Goal: Information Seeking & Learning: Learn about a topic

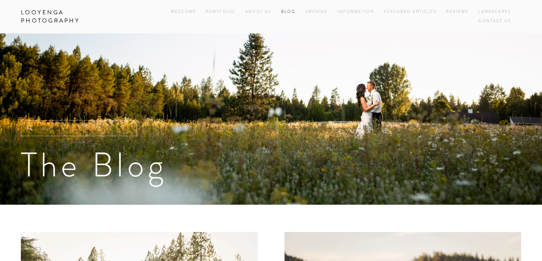
click at [292, 12] on link "Blog" at bounding box center [288, 12] width 14 height 9
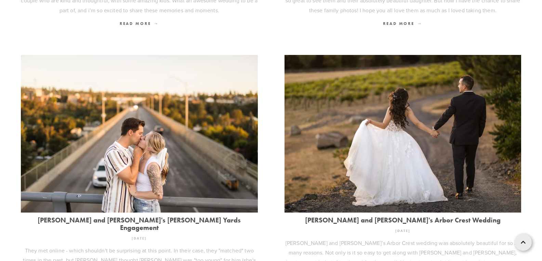
scroll to position [513, 0]
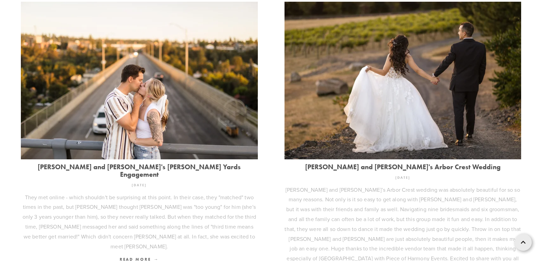
click at [422, 58] on img at bounding box center [402, 81] width 237 height 158
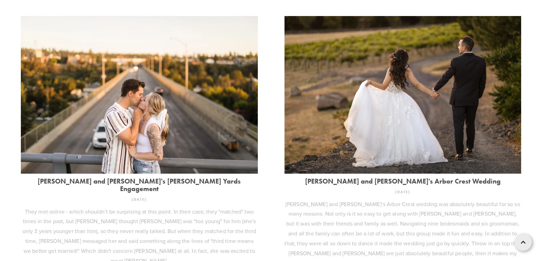
scroll to position [342, 0]
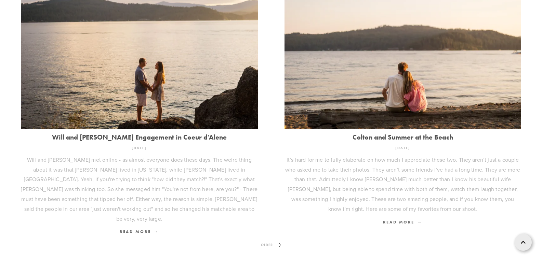
scroll to position [931, 0]
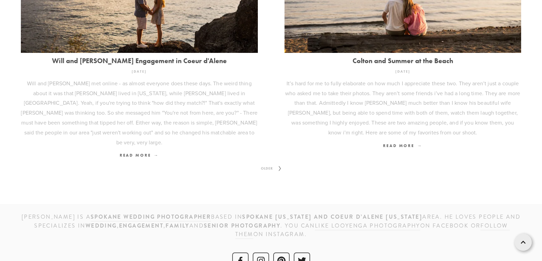
click at [268, 164] on span "Older" at bounding box center [266, 168] width 17 height 9
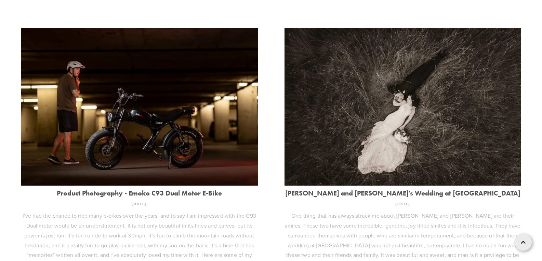
scroll to position [911, 0]
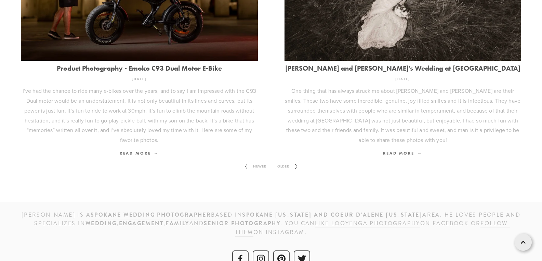
click at [287, 162] on span "Older" at bounding box center [282, 166] width 17 height 9
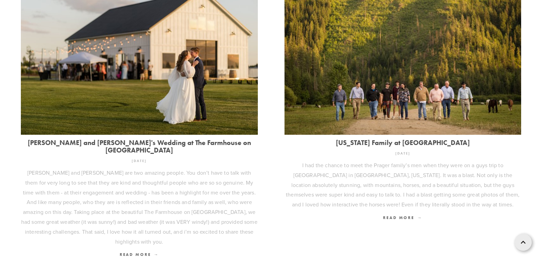
scroll to position [931, 0]
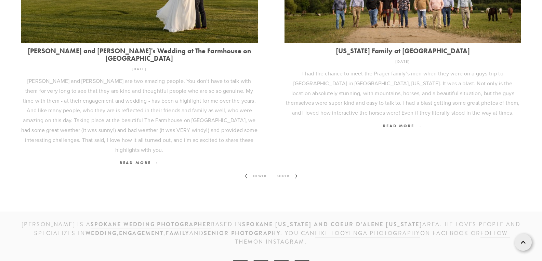
click at [288, 172] on span "Older" at bounding box center [282, 176] width 17 height 9
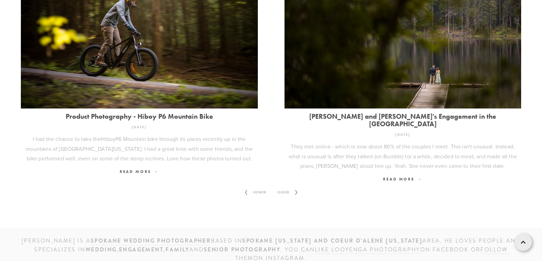
scroll to position [852, 0]
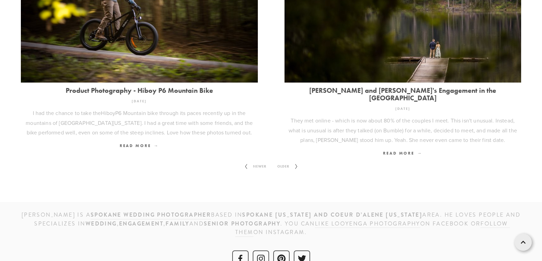
click at [288, 162] on span "Older" at bounding box center [282, 166] width 17 height 9
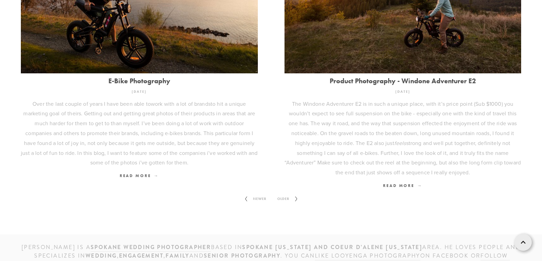
scroll to position [911, 0]
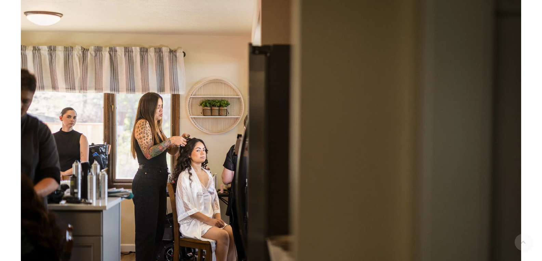
scroll to position [205, 0]
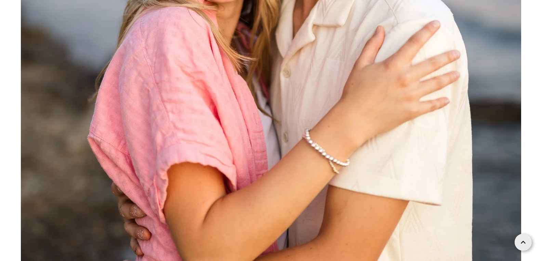
scroll to position [5120, 0]
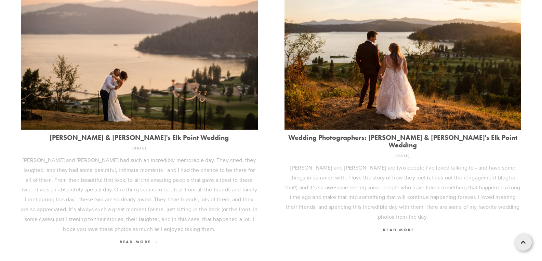
scroll to position [270, 0]
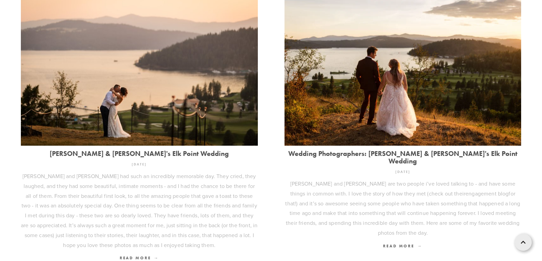
click at [172, 82] on img at bounding box center [139, 67] width 237 height 158
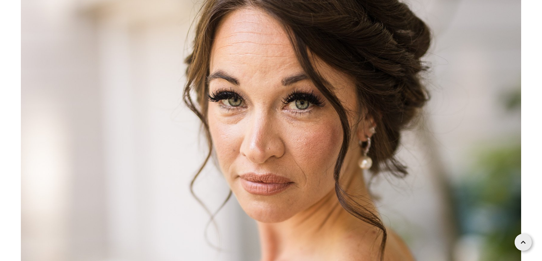
scroll to position [10735, 0]
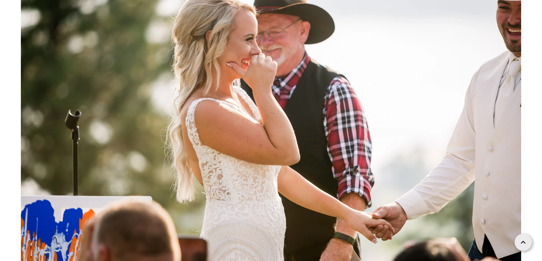
scroll to position [31116, 0]
